Goal: Task Accomplishment & Management: Manage account settings

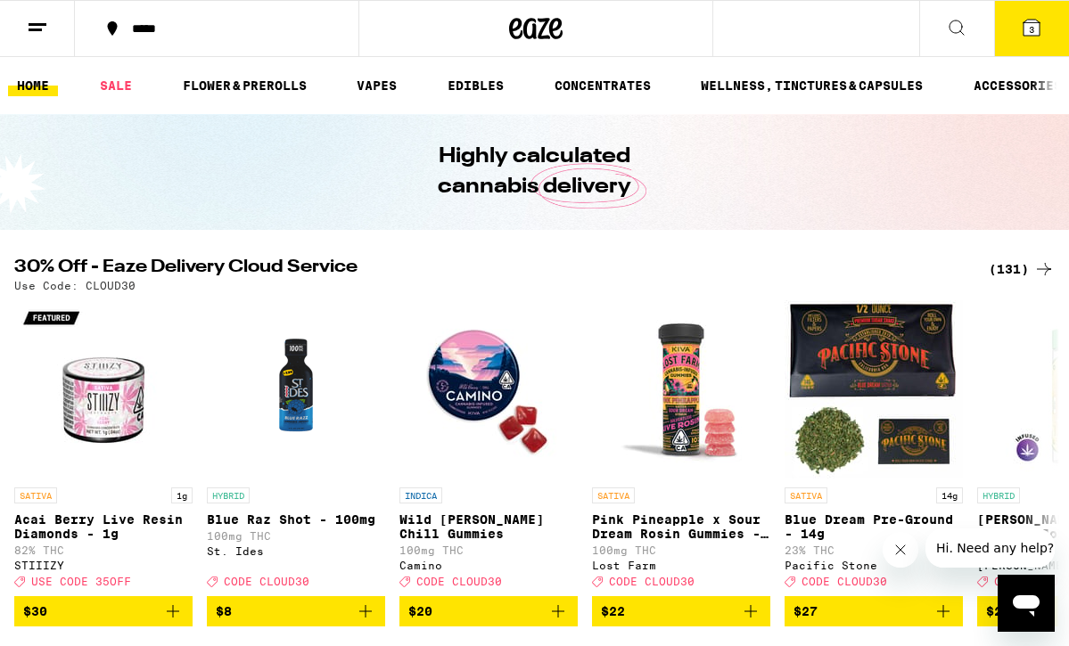
click at [34, 26] on icon at bounding box center [37, 27] width 21 height 21
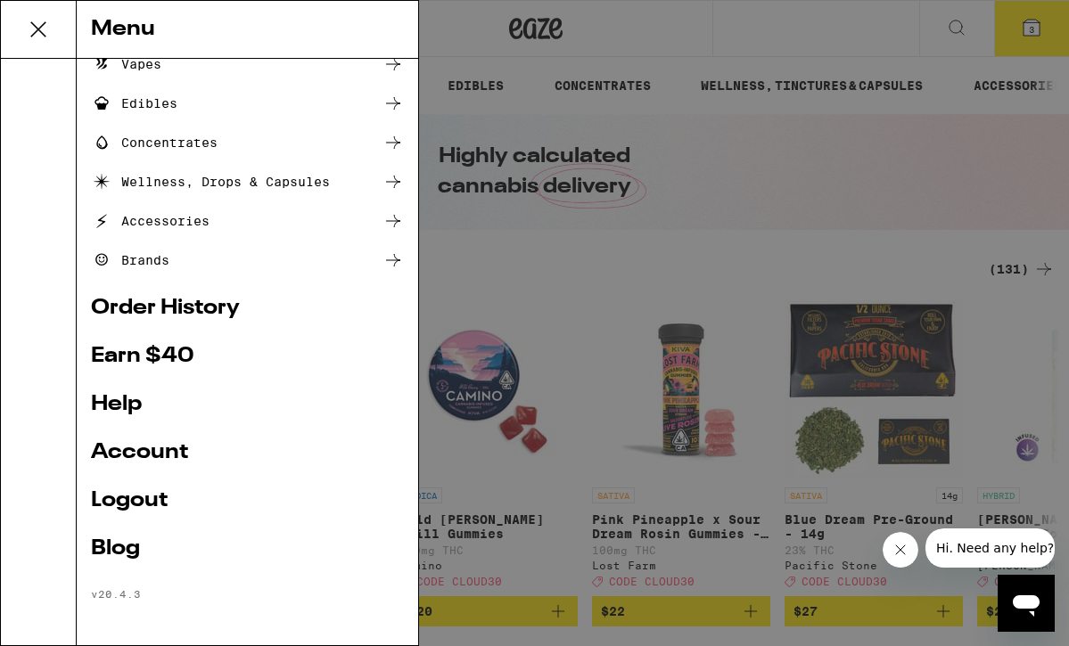
click at [134, 498] on link "Logout" at bounding box center [247, 500] width 313 height 21
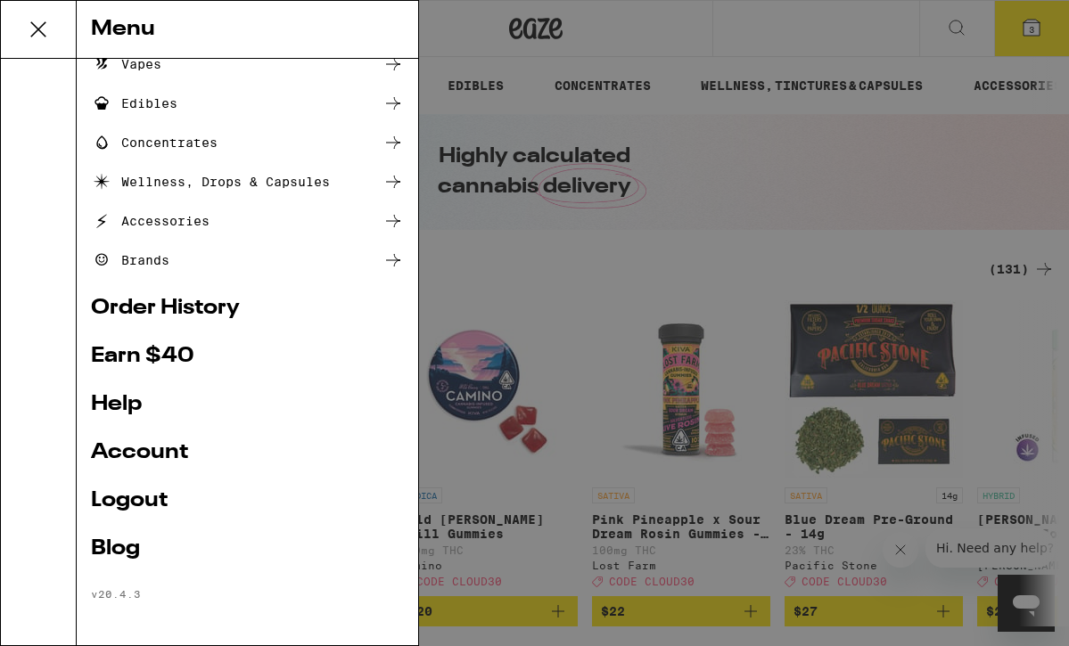
scroll to position [53, 0]
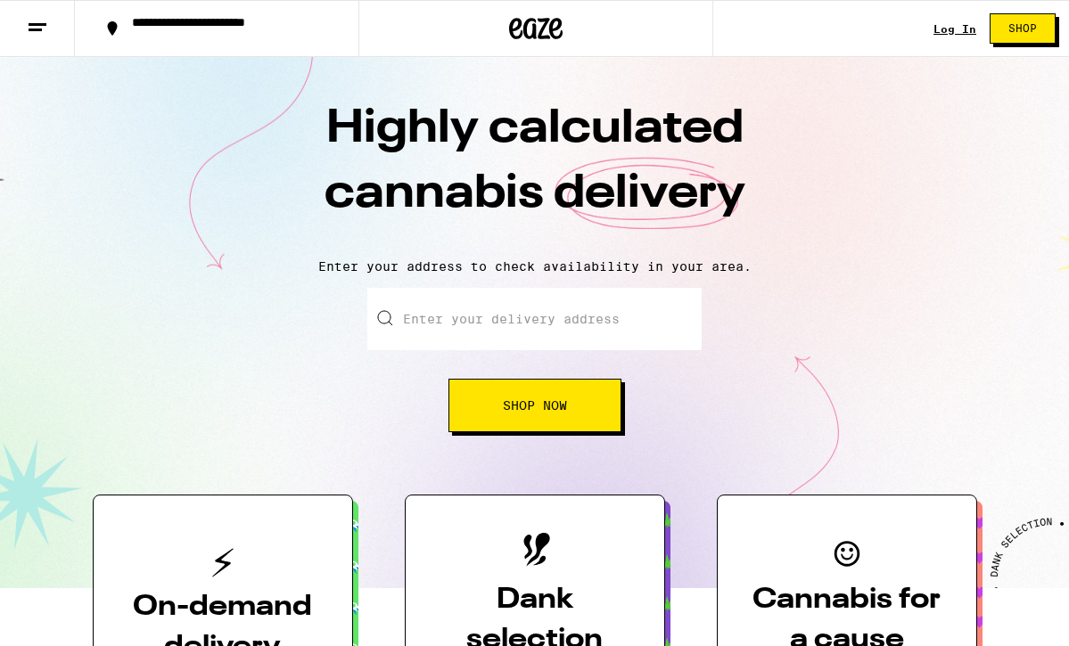
click at [39, 29] on line at bounding box center [35, 29] width 13 height 0
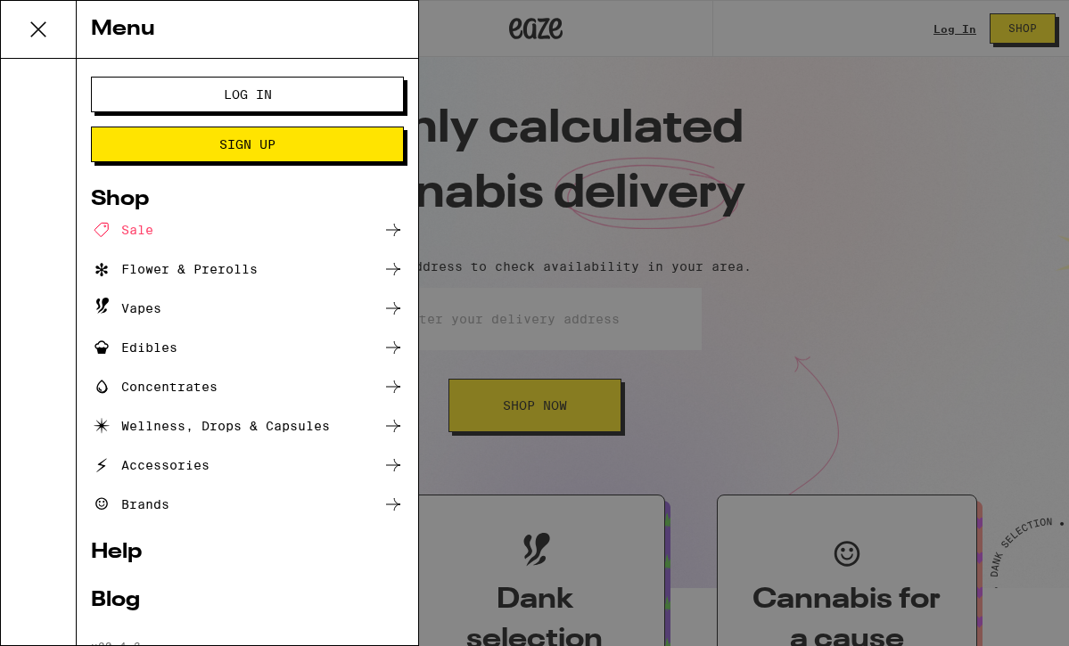
click at [201, 94] on span "Log In" at bounding box center [247, 94] width 168 height 12
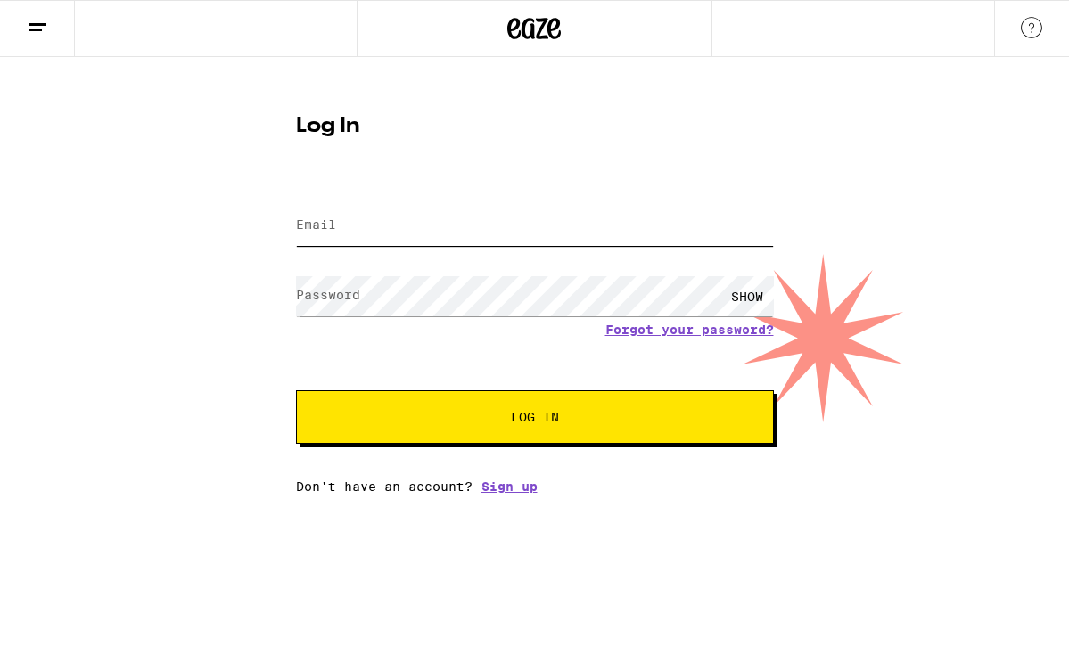
type input "[EMAIL_ADDRESS][DOMAIN_NAME]"
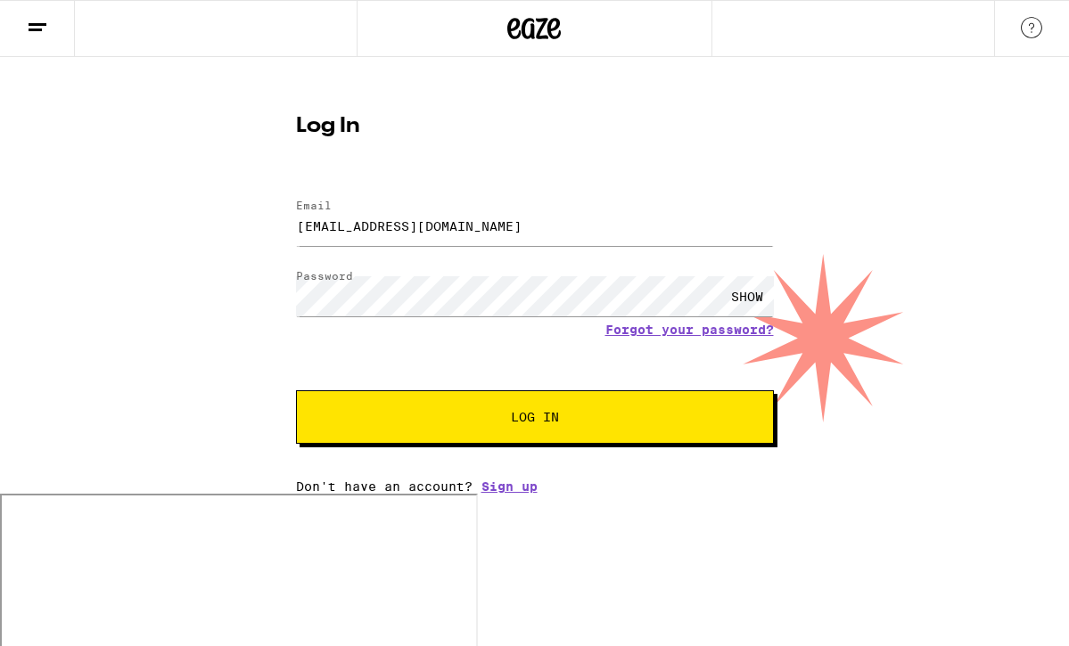
click at [499, 135] on h1 "Log In" at bounding box center [535, 126] width 478 height 21
click at [490, 430] on button "Log In" at bounding box center [535, 416] width 478 height 53
